Goal: Find specific page/section: Find specific page/section

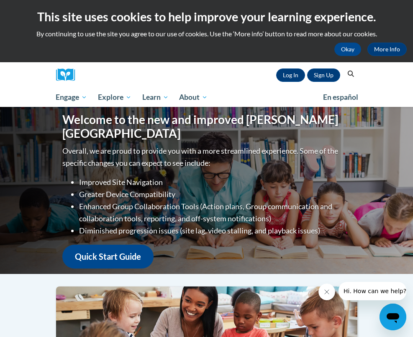
scroll to position [1, 0]
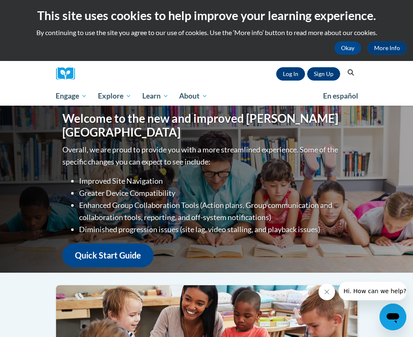
click at [352, 73] on icon "Search" at bounding box center [350, 72] width 6 height 6
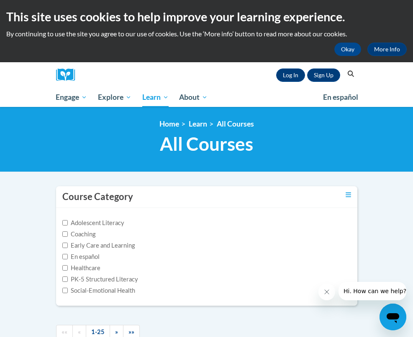
click at [350, 71] on icon "Search" at bounding box center [351, 74] width 8 height 6
click at [349, 74] on icon "Search" at bounding box center [351, 74] width 8 height 6
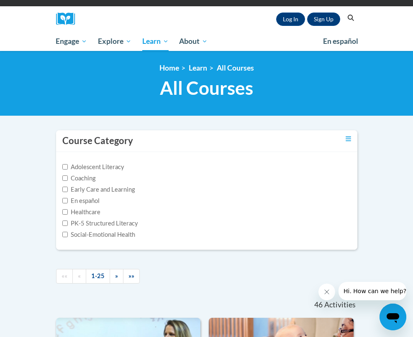
scroll to position [-1, 0]
